Goal: Task Accomplishment & Management: Use online tool/utility

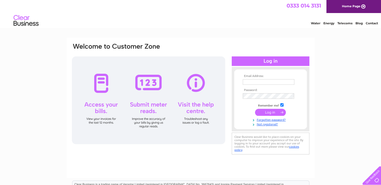
type input "peter.mossop@stjamessmokehouse.com"
click at [272, 109] on input "submit" at bounding box center [270, 112] width 31 height 7
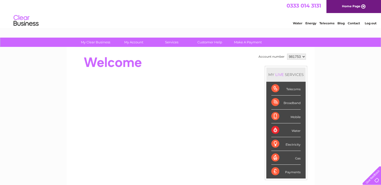
click at [303, 55] on select "981753 981756" at bounding box center [296, 57] width 19 height 6
select select "981756"
click at [287, 54] on select "981753 981756" at bounding box center [296, 57] width 19 height 6
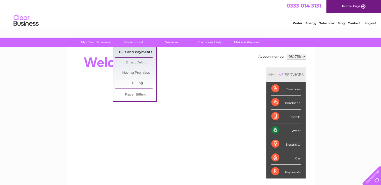
click at [133, 52] on link "Bills and Payments" at bounding box center [135, 52] width 41 height 10
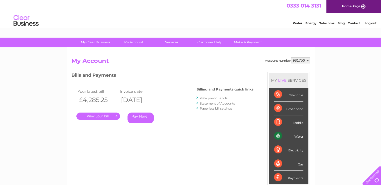
click at [96, 118] on link "." at bounding box center [99, 116] width 44 height 7
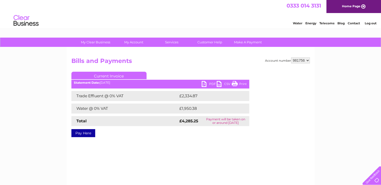
click at [204, 85] on link "PDF" at bounding box center [209, 84] width 15 height 7
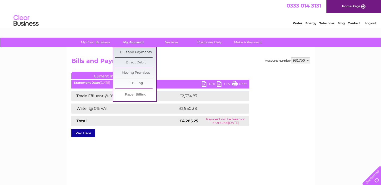
click at [135, 42] on link "My Account" at bounding box center [133, 42] width 41 height 9
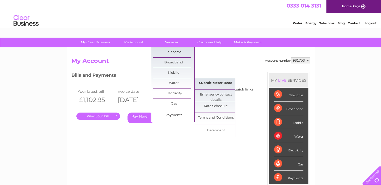
click at [218, 84] on link "Submit Meter Read" at bounding box center [215, 83] width 41 height 10
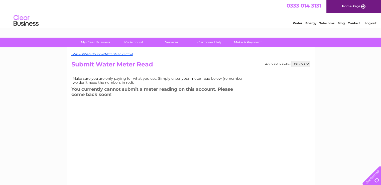
click at [309, 63] on select "981753 981756" at bounding box center [300, 64] width 19 height 6
select select "981756"
click at [291, 61] on select "981753 981756" at bounding box center [300, 64] width 19 height 6
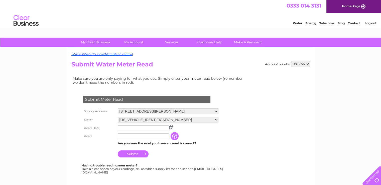
click at [171, 130] on td at bounding box center [168, 128] width 103 height 8
click at [171, 127] on img at bounding box center [172, 127] width 4 height 4
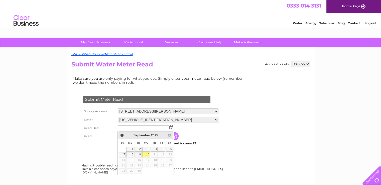
click at [147, 155] on link "10" at bounding box center [146, 154] width 8 height 5
type input "2025/09/10"
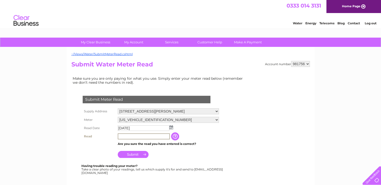
click at [135, 136] on input "text" at bounding box center [144, 136] width 52 height 6
click at [226, 136] on form "Submit Meter Read Supply Address Station Yard, Annan, DG12 6BA Meter 06ELSTER13…" at bounding box center [159, 166] width 176 height 160
click at [125, 136] on input "text" at bounding box center [144, 136] width 52 height 6
type input "44399"
click at [130, 152] on input "Submit" at bounding box center [133, 153] width 31 height 7
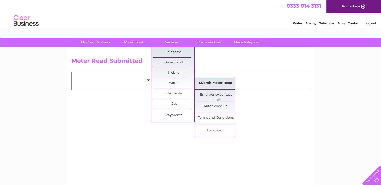
click at [217, 84] on link "Submit Meter Read" at bounding box center [215, 83] width 41 height 10
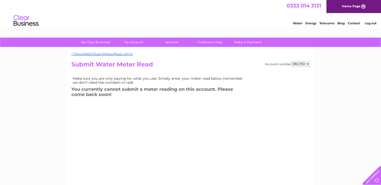
click at [307, 64] on select "981753 981756" at bounding box center [300, 64] width 19 height 6
select select "981756"
click at [291, 61] on select "981753 981756" at bounding box center [300, 64] width 19 height 6
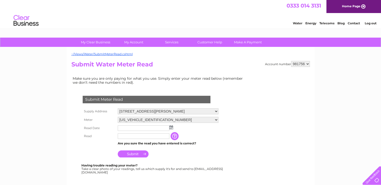
click at [216, 120] on select "[US_VEHICLE_IDENTIFICATION_NUMBER] [US_VEHICLE_IDENTIFICATION_NUMBER]" at bounding box center [168, 120] width 101 height 6
select select "424060"
click at [118, 117] on select "[US_VEHICLE_IDENTIFICATION_NUMBER] [US_VEHICLE_IDENTIFICATION_NUMBER]" at bounding box center [168, 120] width 101 height 7
click at [171, 127] on img at bounding box center [172, 127] width 4 height 4
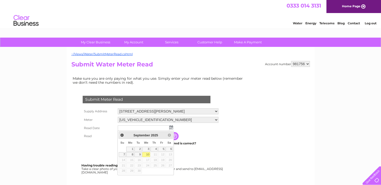
click at [146, 154] on link "10" at bounding box center [146, 154] width 8 height 5
type input "2025/09/10"
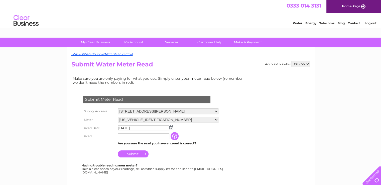
click at [133, 138] on input "text" at bounding box center [144, 136] width 52 height 6
type input "64233"
click at [133, 154] on input "Submit" at bounding box center [133, 153] width 31 height 7
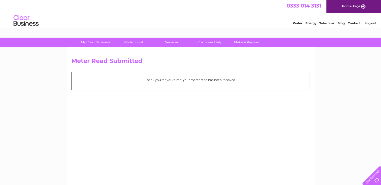
click at [374, 23] on link "Log out" at bounding box center [371, 23] width 12 height 4
